Goal: Task Accomplishment & Management: Manage account settings

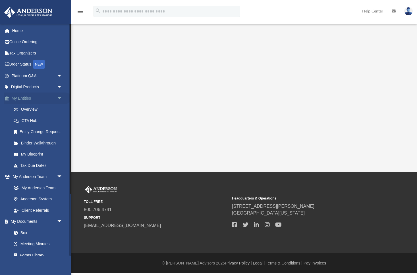
click at [20, 96] on link "My Entities arrow_drop_down" at bounding box center [37, 98] width 67 height 11
click at [25, 219] on link "My Documents arrow_drop_down" at bounding box center [37, 221] width 67 height 11
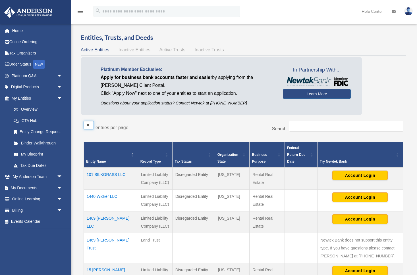
click at [92, 125] on select "** ** ** ***" at bounding box center [89, 125] width 10 height 9
select select "***"
click at [84, 121] on select "** ** ** ***" at bounding box center [89, 125] width 10 height 9
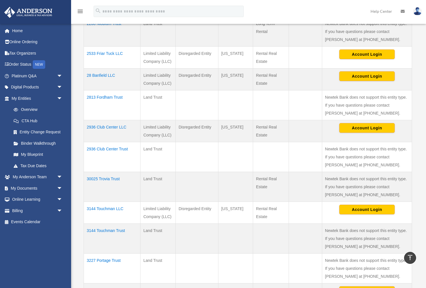
scroll to position [482, 0]
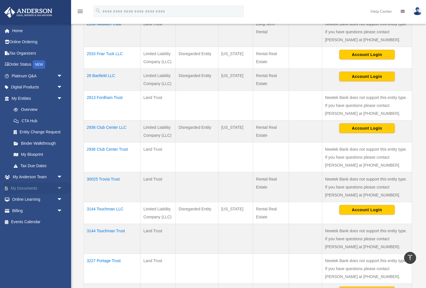
click at [24, 186] on link "My Documents arrow_drop_down" at bounding box center [37, 187] width 67 height 11
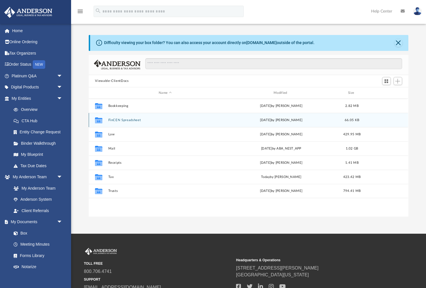
scroll to position [129, 319]
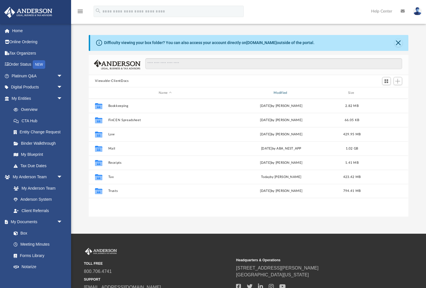
click at [282, 92] on div "Modified" at bounding box center [281, 92] width 114 height 5
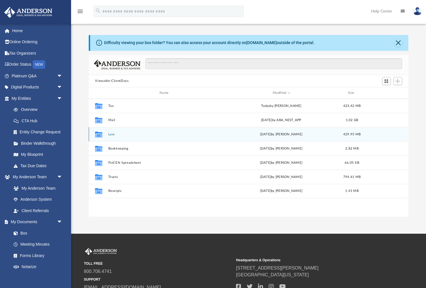
click at [112, 134] on button "Law" at bounding box center [165, 134] width 114 height 4
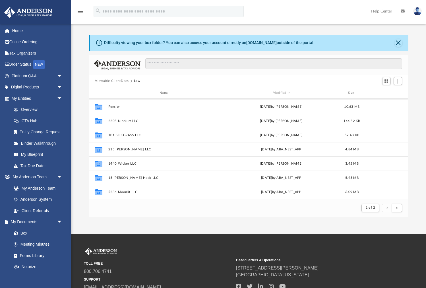
scroll to position [0, 0]
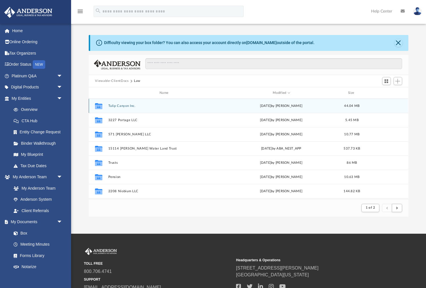
click at [116, 105] on button "Tulip Canyon Inc." at bounding box center [165, 106] width 114 height 4
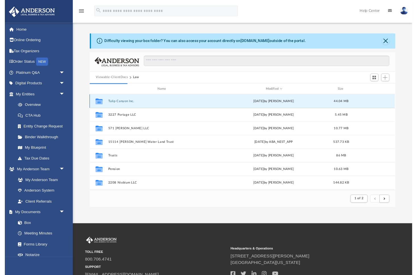
scroll to position [129, 319]
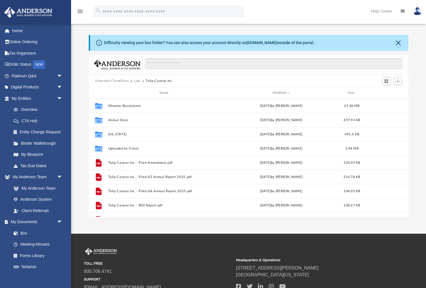
click at [109, 79] on button "Viewable-ClientDocs" at bounding box center [112, 80] width 34 height 5
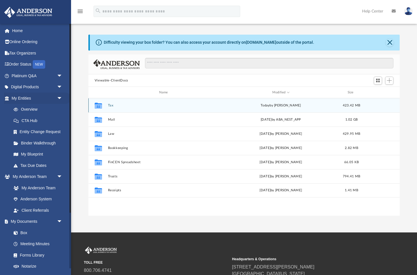
scroll to position [129, 312]
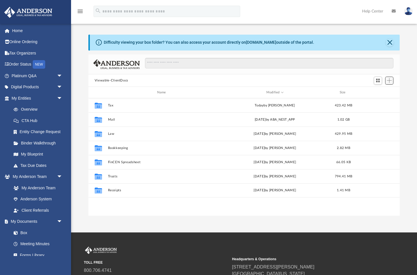
click at [389, 80] on span "Add" at bounding box center [389, 80] width 5 height 5
click at [378, 92] on li "Upload" at bounding box center [381, 92] width 18 height 6
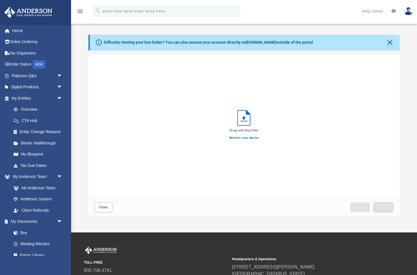
scroll to position [144, 312]
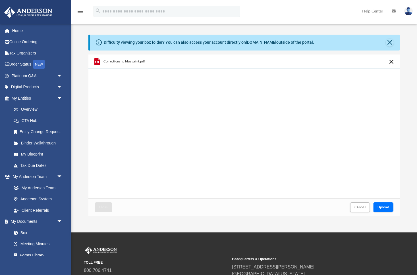
click at [385, 207] on span "Upload" at bounding box center [384, 207] width 12 height 3
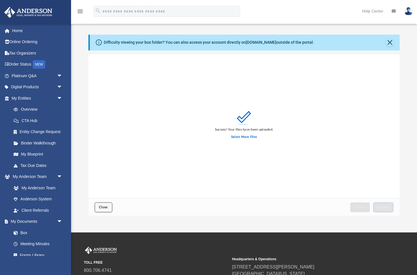
click at [105, 208] on span "Close" at bounding box center [103, 207] width 9 height 3
